Goal: Information Seeking & Learning: Learn about a topic

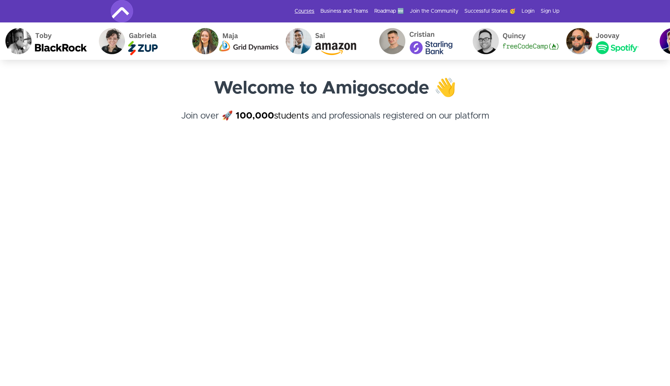
click at [314, 10] on link "Courses" at bounding box center [305, 10] width 20 height 7
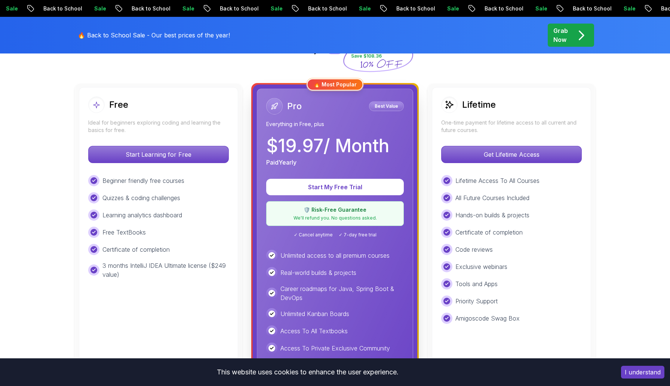
scroll to position [199, 0]
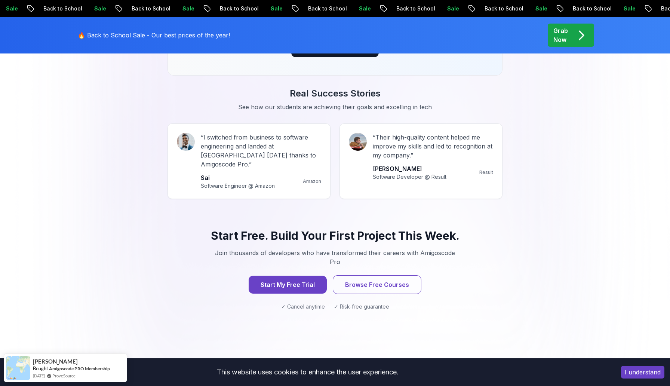
scroll to position [682, 0]
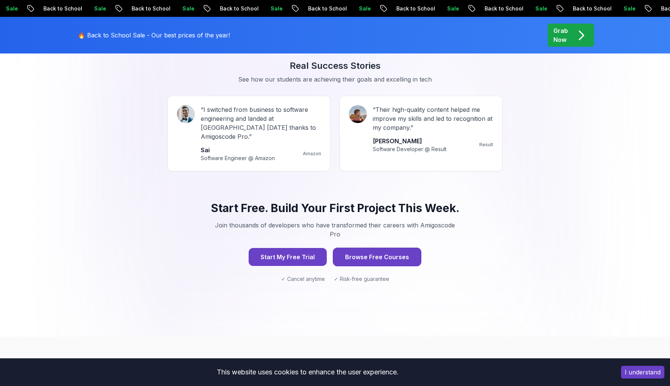
click at [401, 248] on button "Browse Free Courses" at bounding box center [377, 257] width 89 height 19
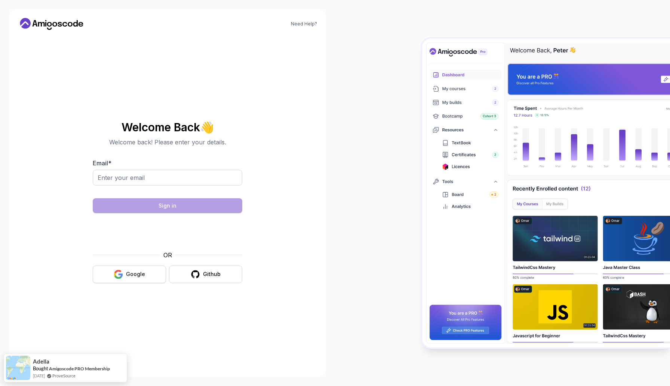
click at [117, 274] on icon "button" at bounding box center [118, 274] width 9 height 9
